Goal: Find specific page/section: Find specific page/section

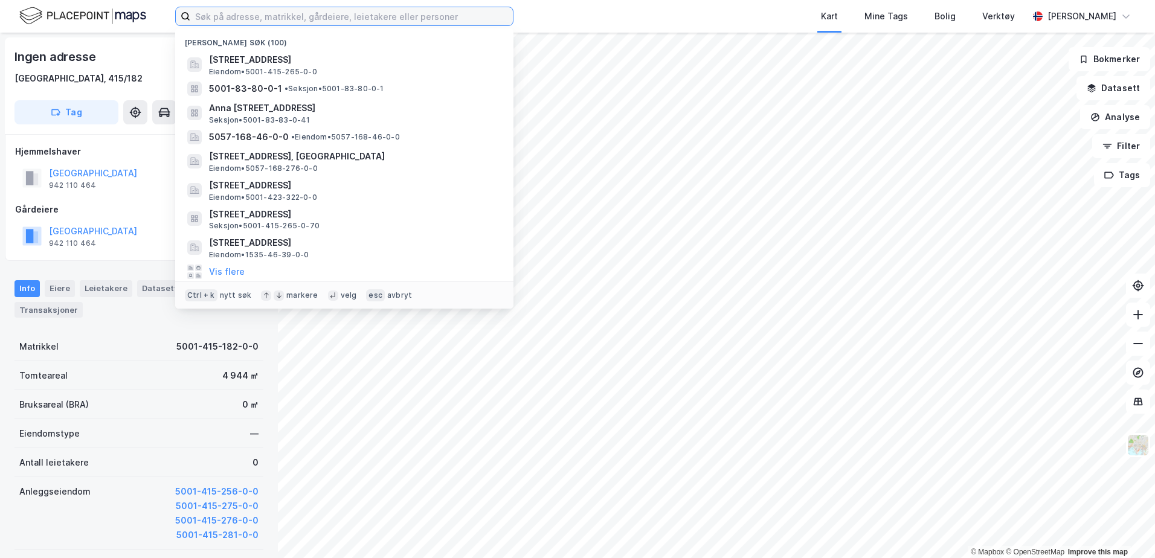
click at [338, 24] on input at bounding box center [351, 16] width 323 height 18
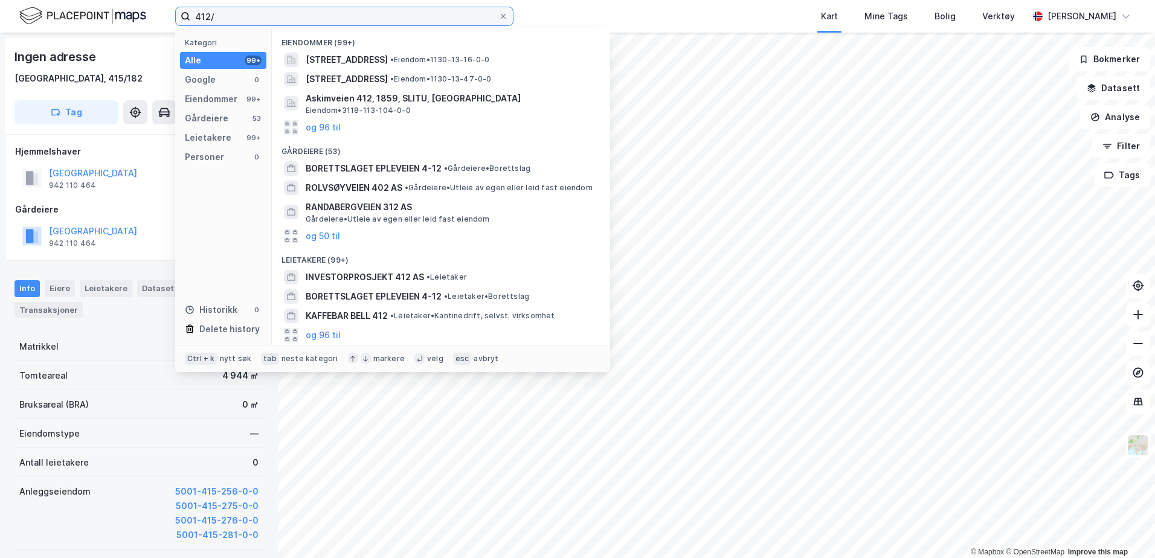
type input "412/"
